Goal: Task Accomplishment & Management: Use online tool/utility

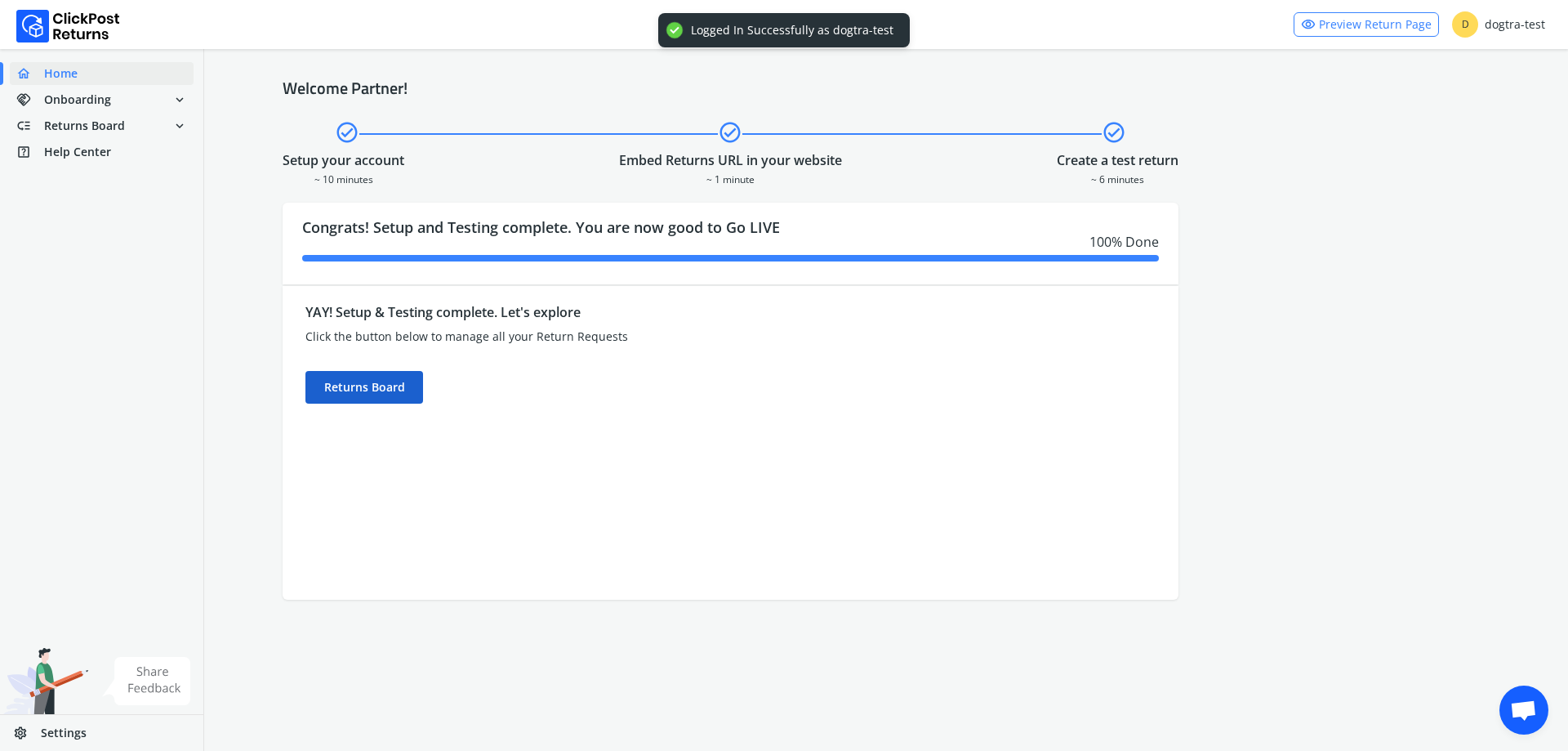
click at [362, 392] on div "Returns Board" at bounding box center [364, 386] width 118 height 33
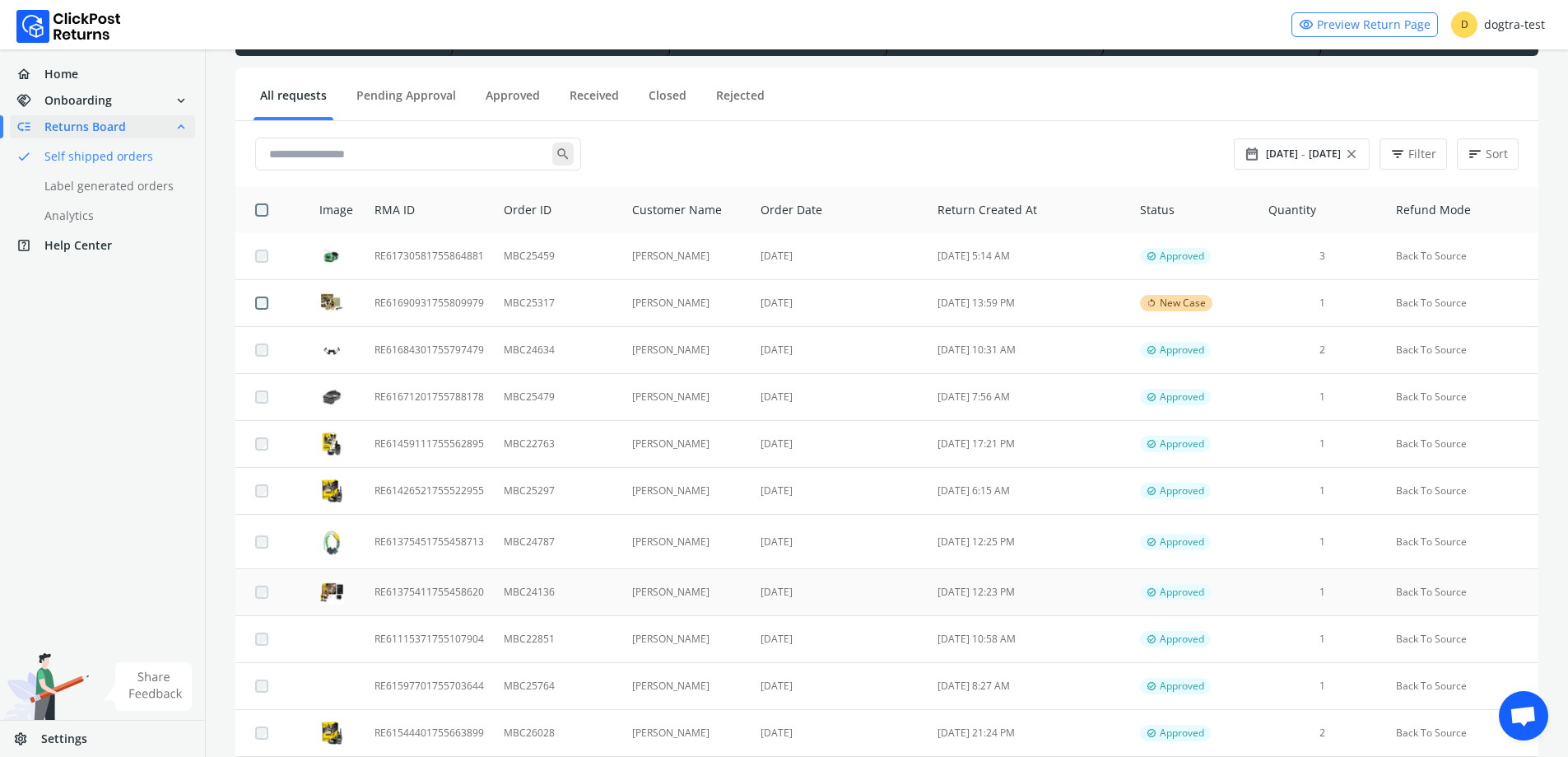
scroll to position [165, 0]
